Goal: Task Accomplishment & Management: Complete application form

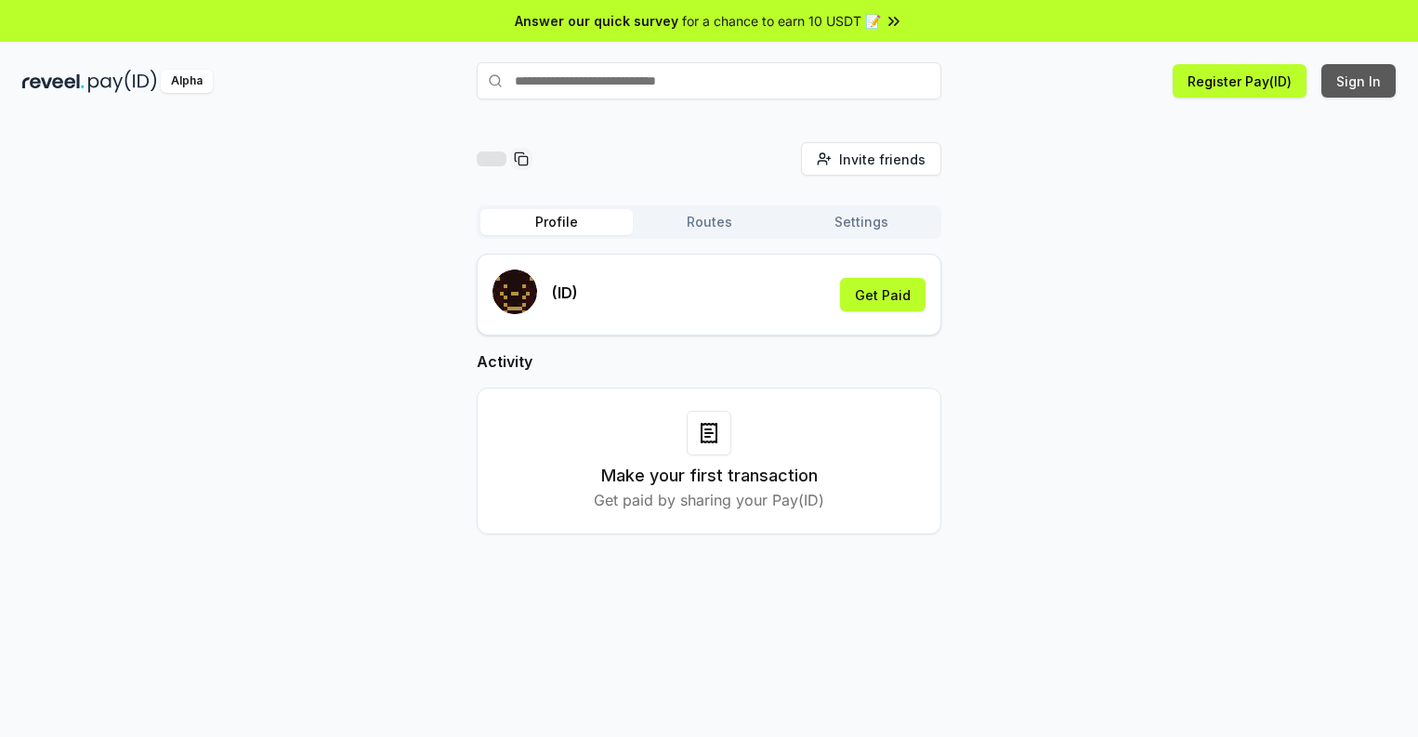
click at [1359, 81] on button "Sign In" at bounding box center [1358, 80] width 74 height 33
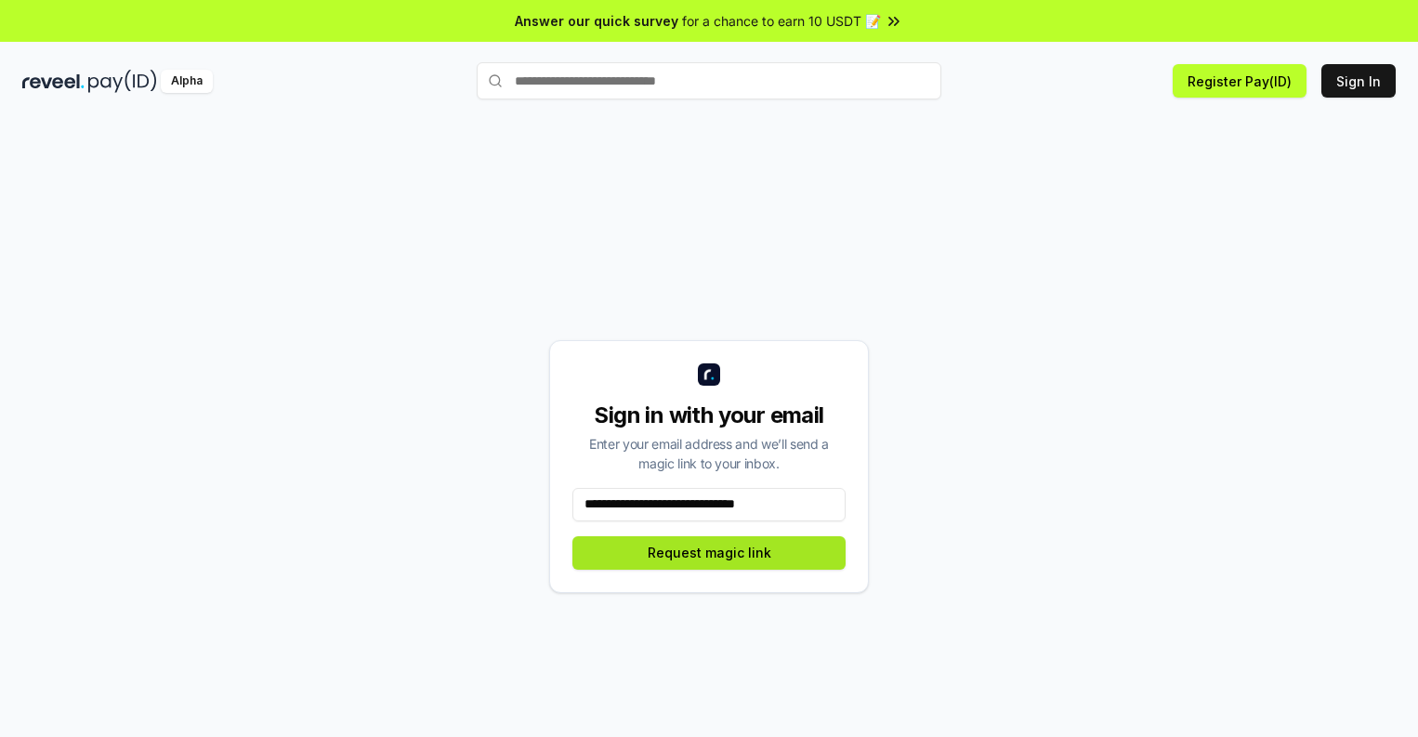
type input "**********"
click at [709, 552] on button "Request magic link" at bounding box center [708, 552] width 273 height 33
